Goal: Task Accomplishment & Management: Manage account settings

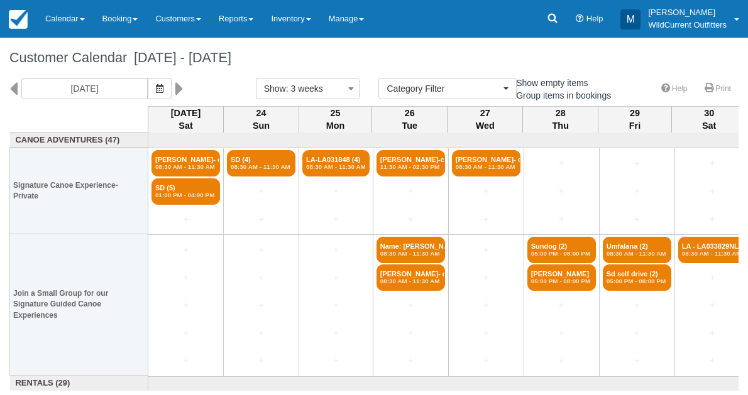
select select
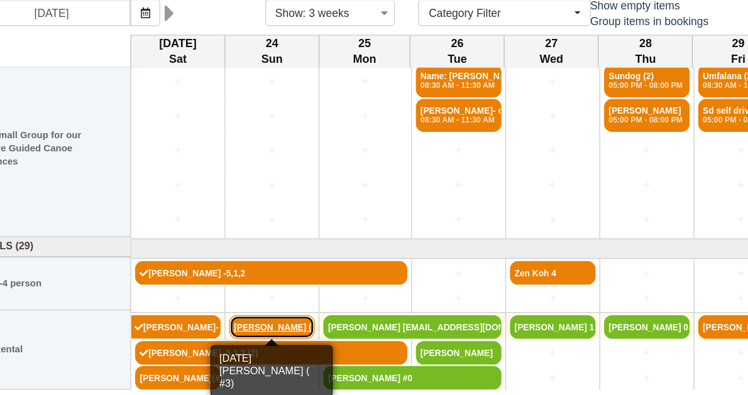
click at [253, 331] on link "[PERSON_NAME] ( #" at bounding box center [261, 340] width 69 height 19
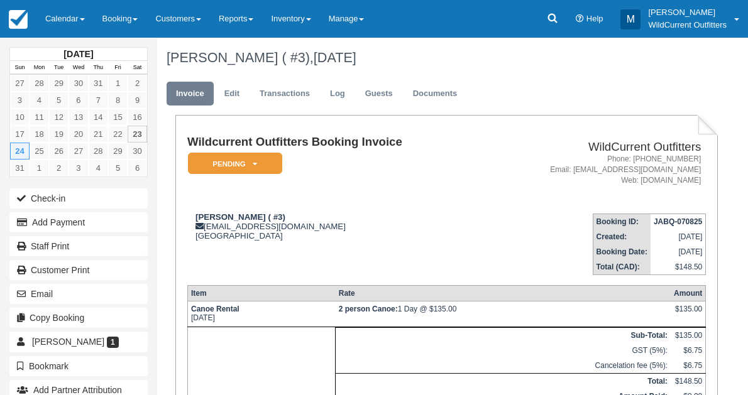
click at [235, 331] on td at bounding box center [261, 375] width 148 height 94
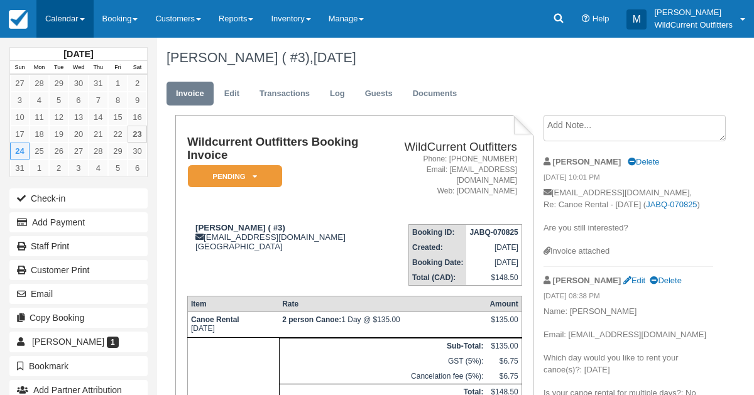
click at [49, 18] on link "Calendar" at bounding box center [64, 19] width 57 height 38
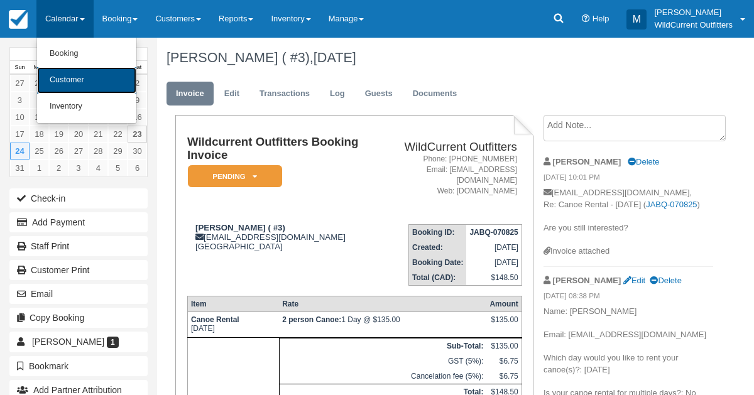
click at [99, 86] on link "Customer" at bounding box center [86, 80] width 99 height 26
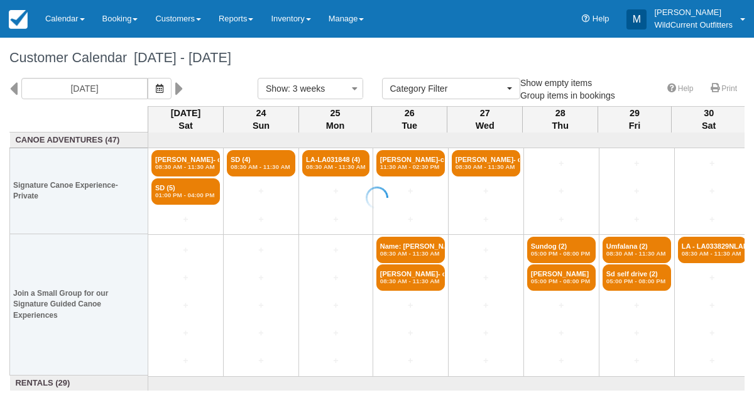
select select
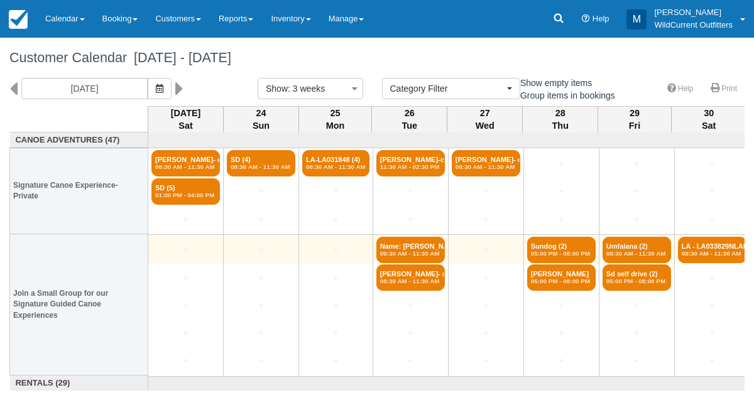
scroll to position [107, 0]
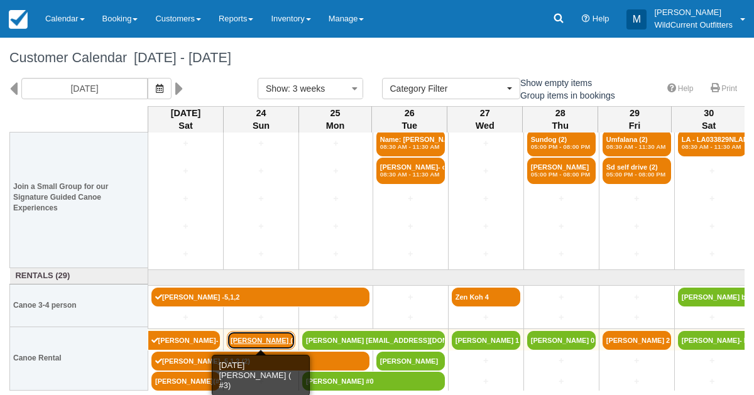
click at [278, 343] on link "Dave Heidebrecht ( #" at bounding box center [261, 340] width 69 height 19
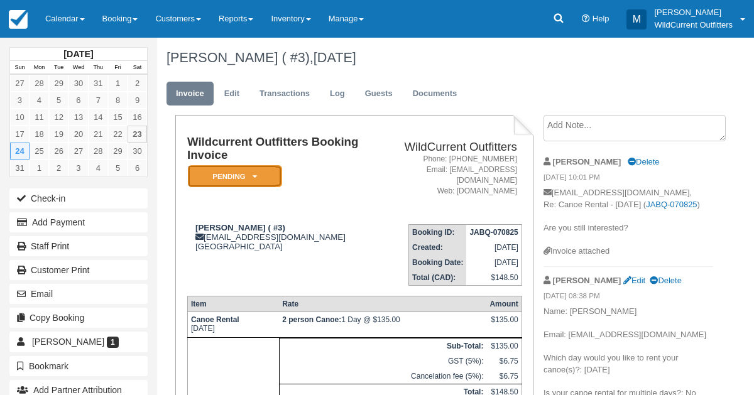
click at [253, 180] on icon at bounding box center [255, 177] width 4 height 8
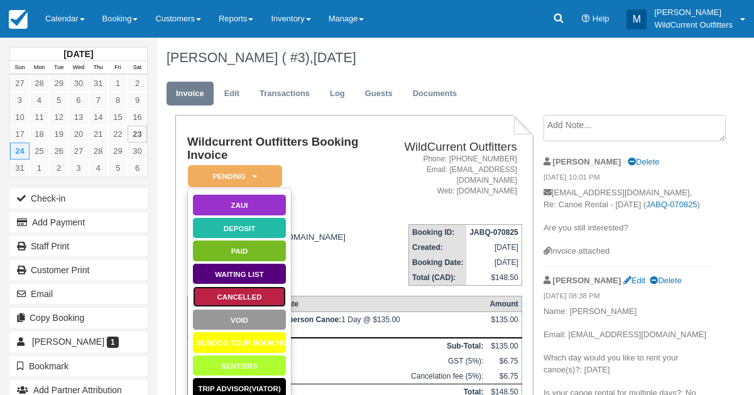
click at [251, 292] on link "Cancelled" at bounding box center [239, 297] width 94 height 22
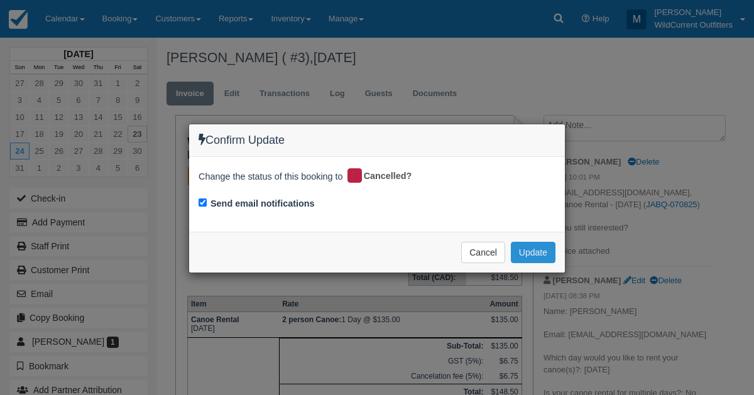
click at [528, 245] on button "Update" at bounding box center [533, 252] width 45 height 21
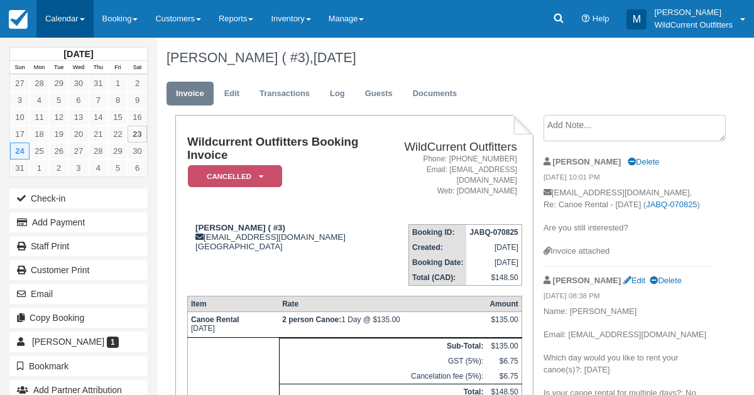
click at [60, 18] on link "Calendar" at bounding box center [64, 19] width 57 height 38
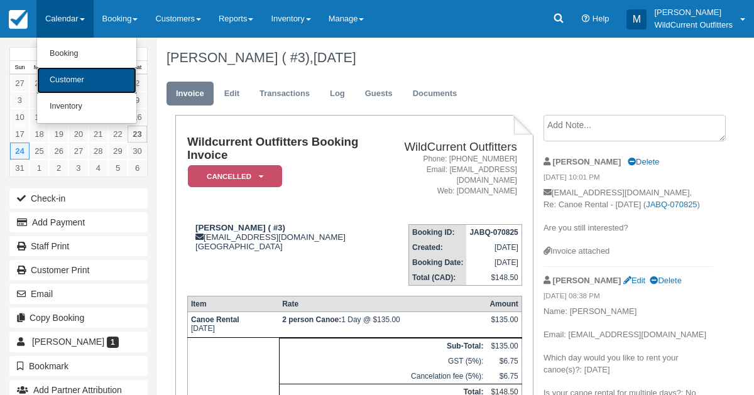
click at [69, 86] on link "Customer" at bounding box center [86, 80] width 99 height 26
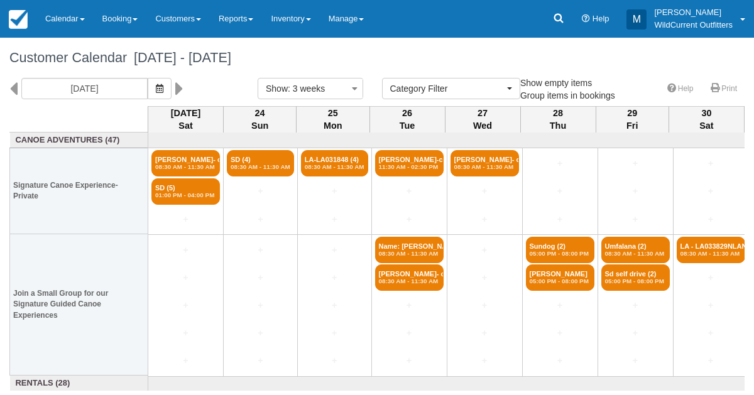
select select
